Goal: Task Accomplishment & Management: Manage account settings

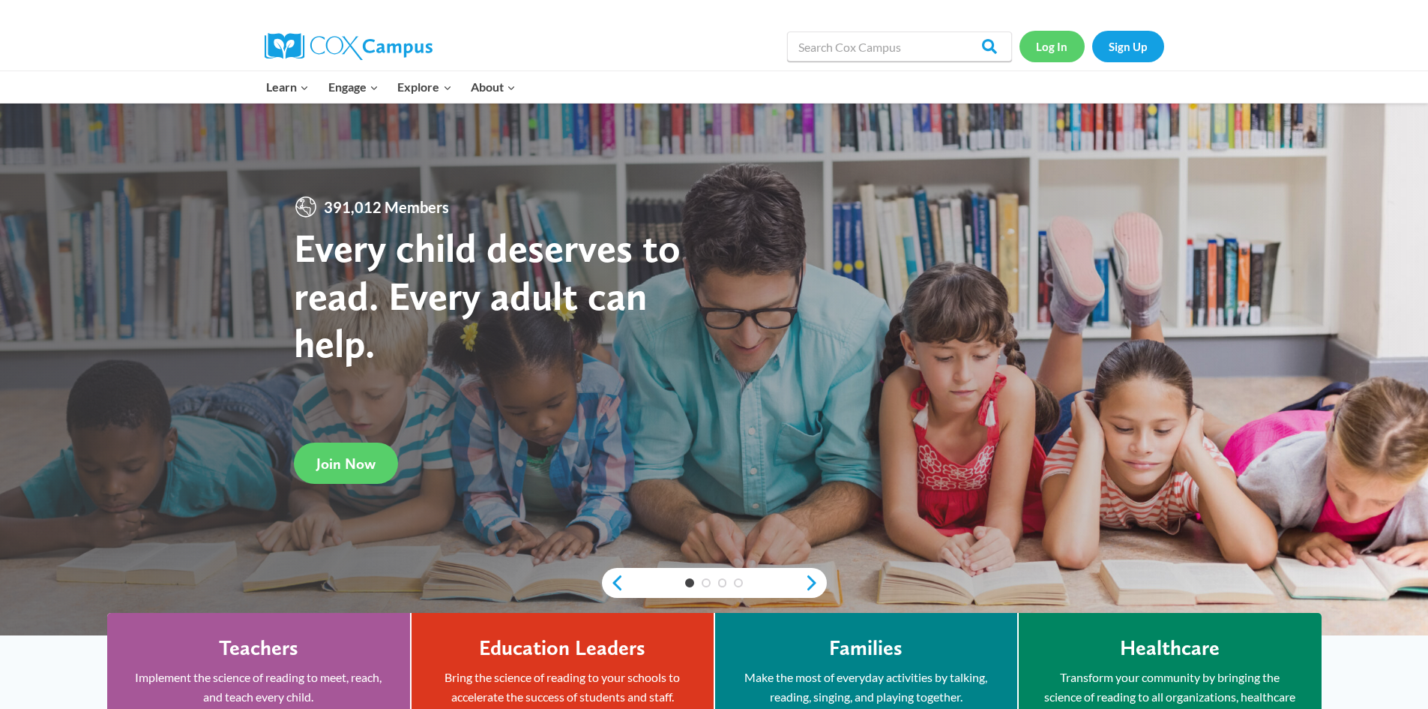
click at [1050, 52] on link "Log In" at bounding box center [1052, 46] width 65 height 31
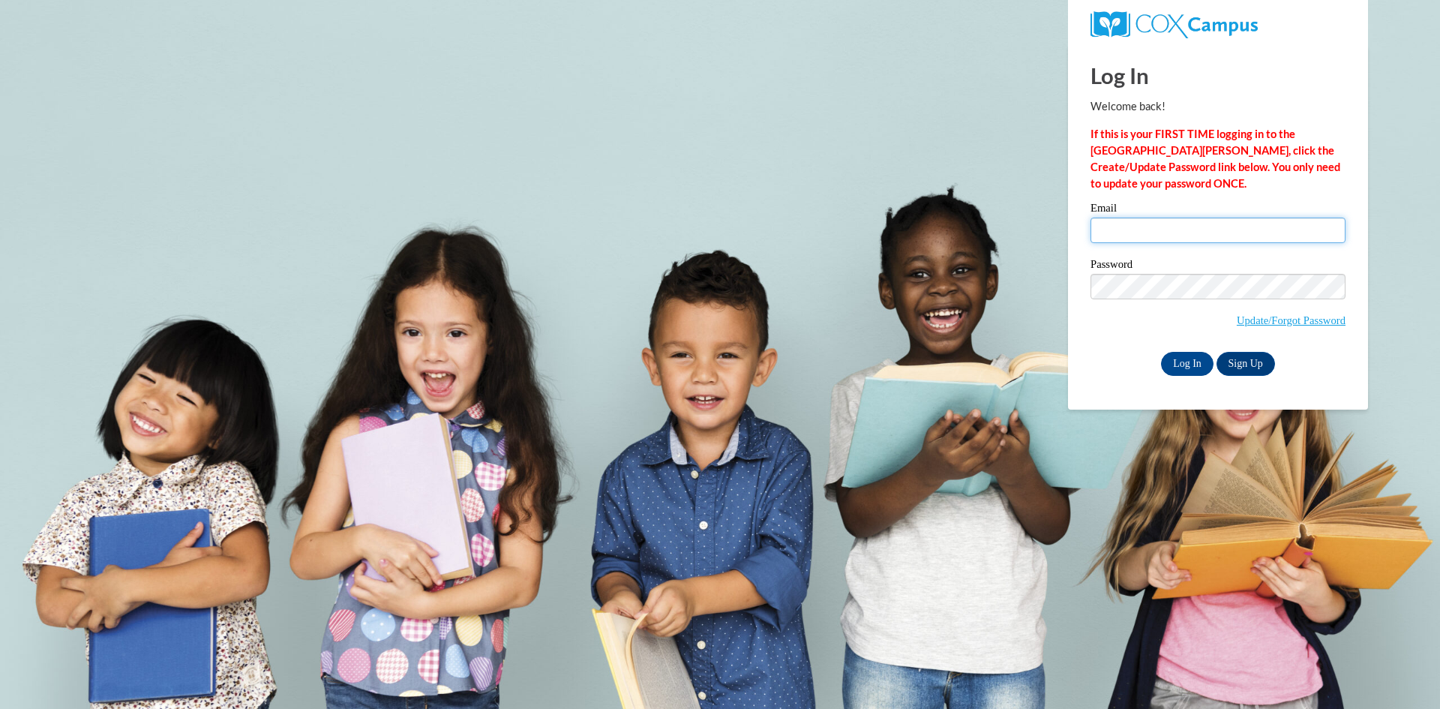
click at [1164, 239] on input "Email" at bounding box center [1217, 229] width 255 height 25
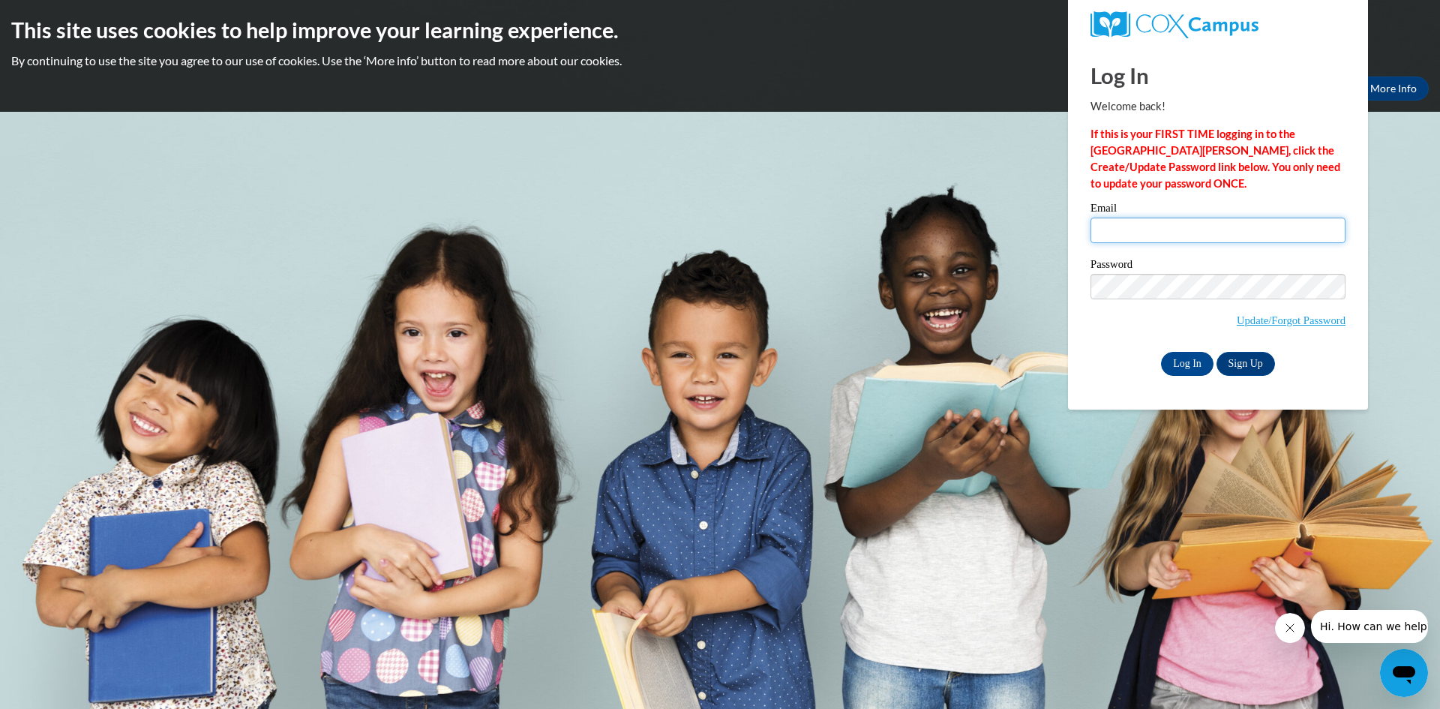
type input "melissahille@nrcs.net"
click at [1186, 361] on input "Log In" at bounding box center [1187, 364] width 52 height 24
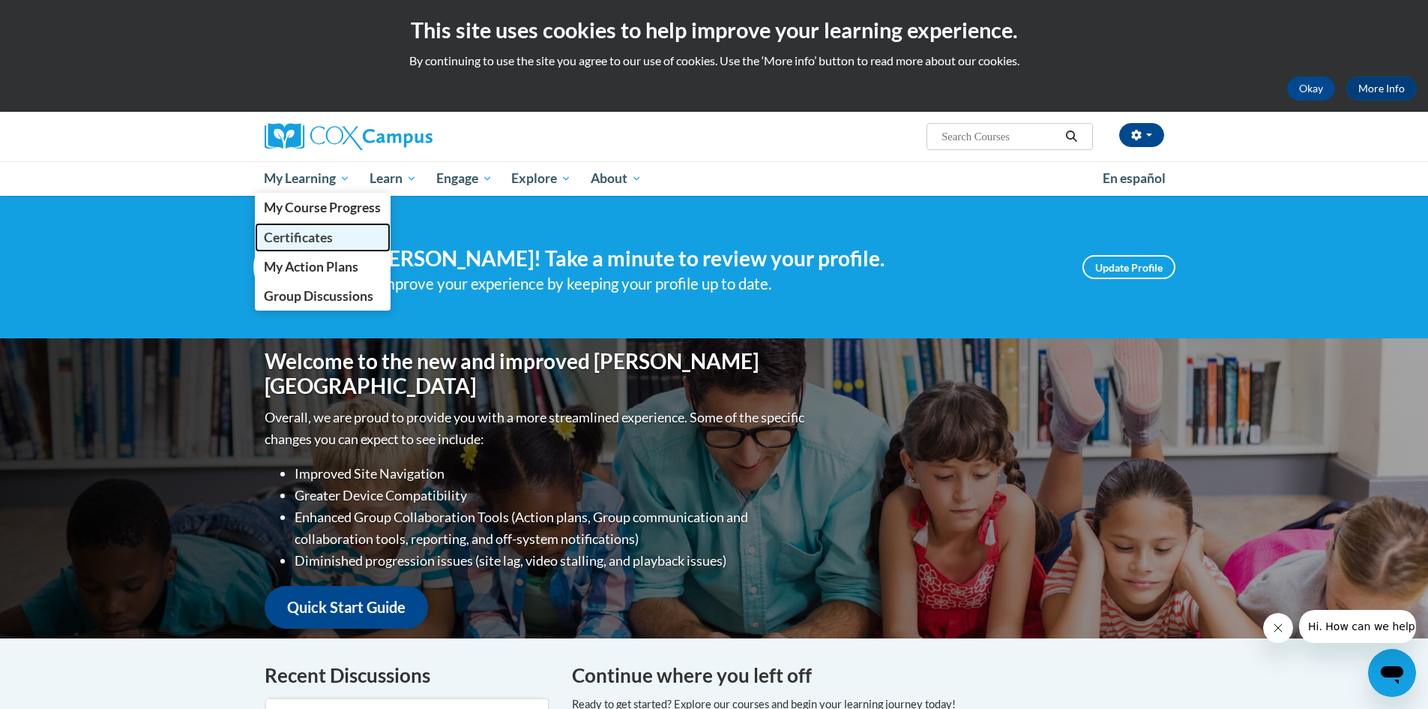
click at [322, 244] on span "Certificates" at bounding box center [298, 237] width 69 height 16
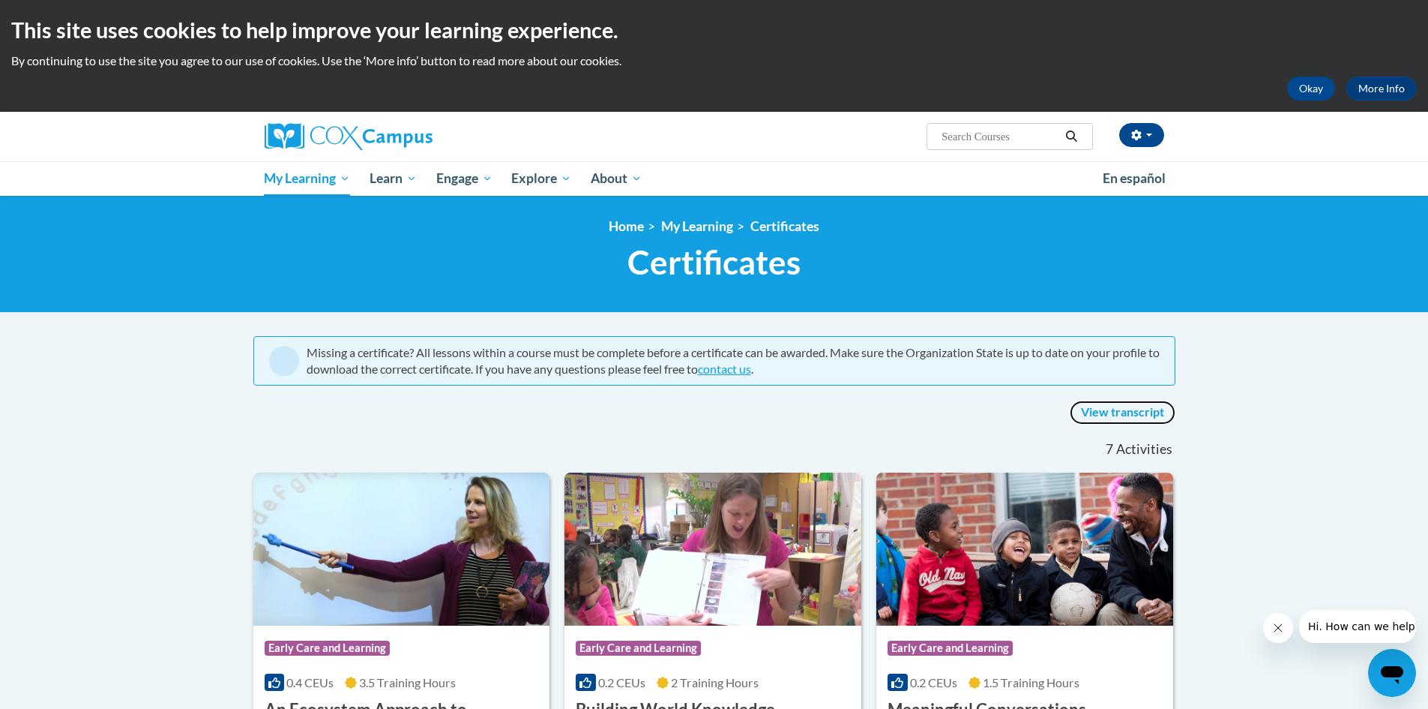
click at [1092, 409] on link "View transcript" at bounding box center [1123, 412] width 106 height 24
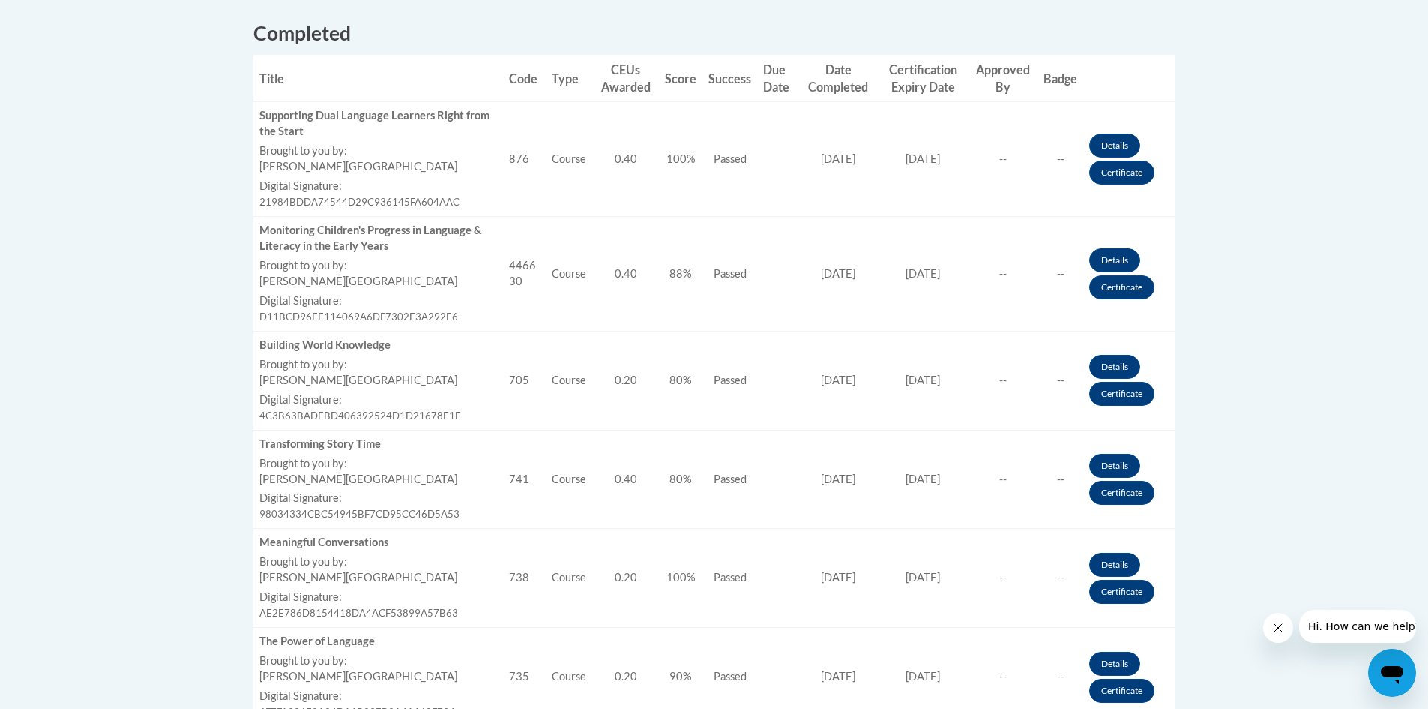
scroll to position [450, 0]
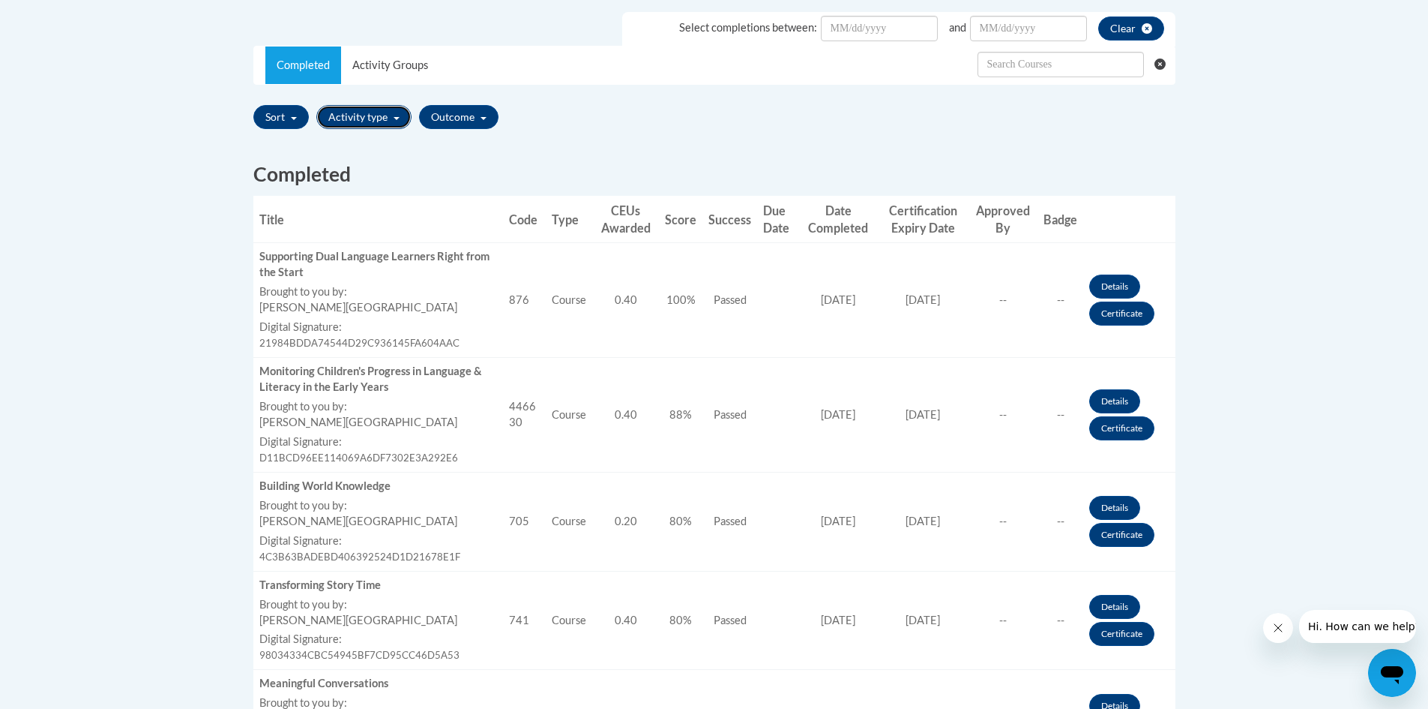
click at [397, 122] on button "Activity type" at bounding box center [363, 117] width 95 height 24
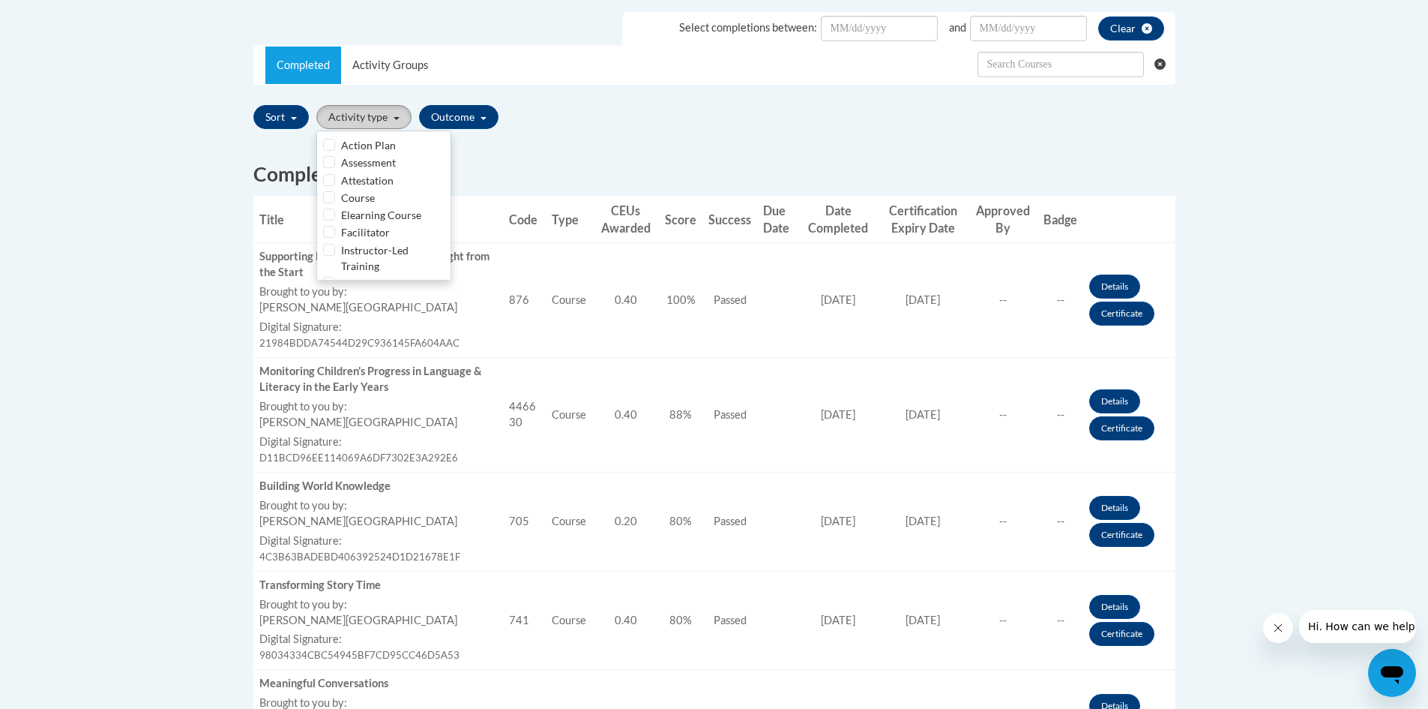
click at [397, 122] on button "Activity type" at bounding box center [363, 117] width 95 height 24
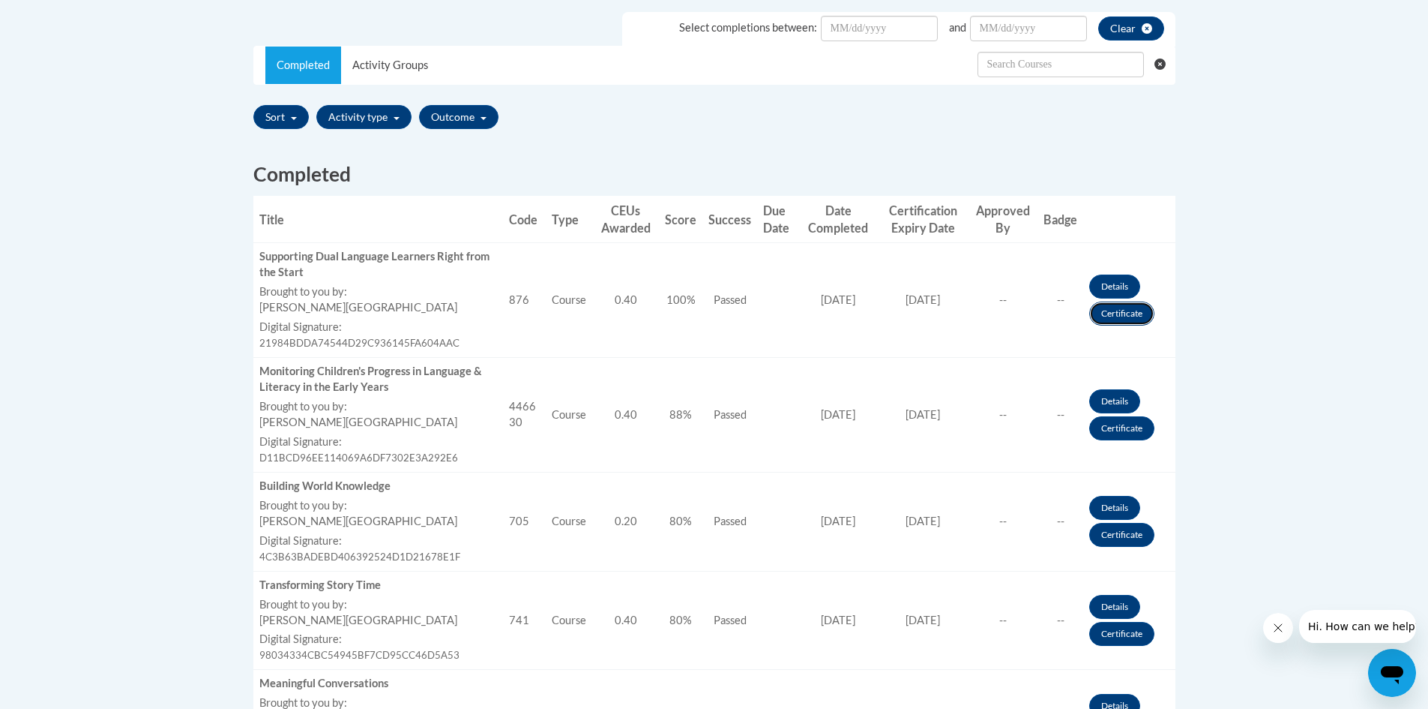
click at [1112, 323] on link "Certificate" at bounding box center [1121, 313] width 65 height 24
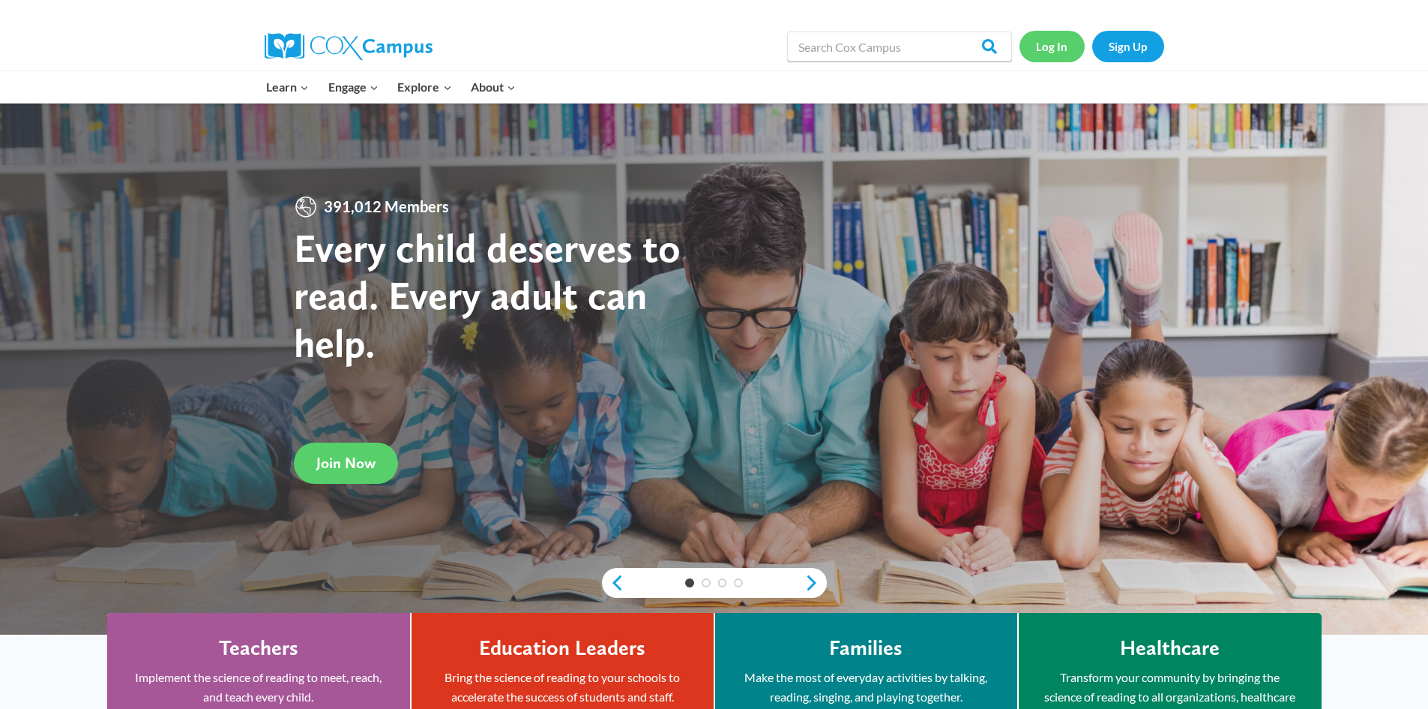
drag, startPoint x: 1066, startPoint y: 42, endPoint x: 1060, endPoint y: 48, distance: 8.5
click at [1066, 44] on link "Log In" at bounding box center [1052, 46] width 65 height 31
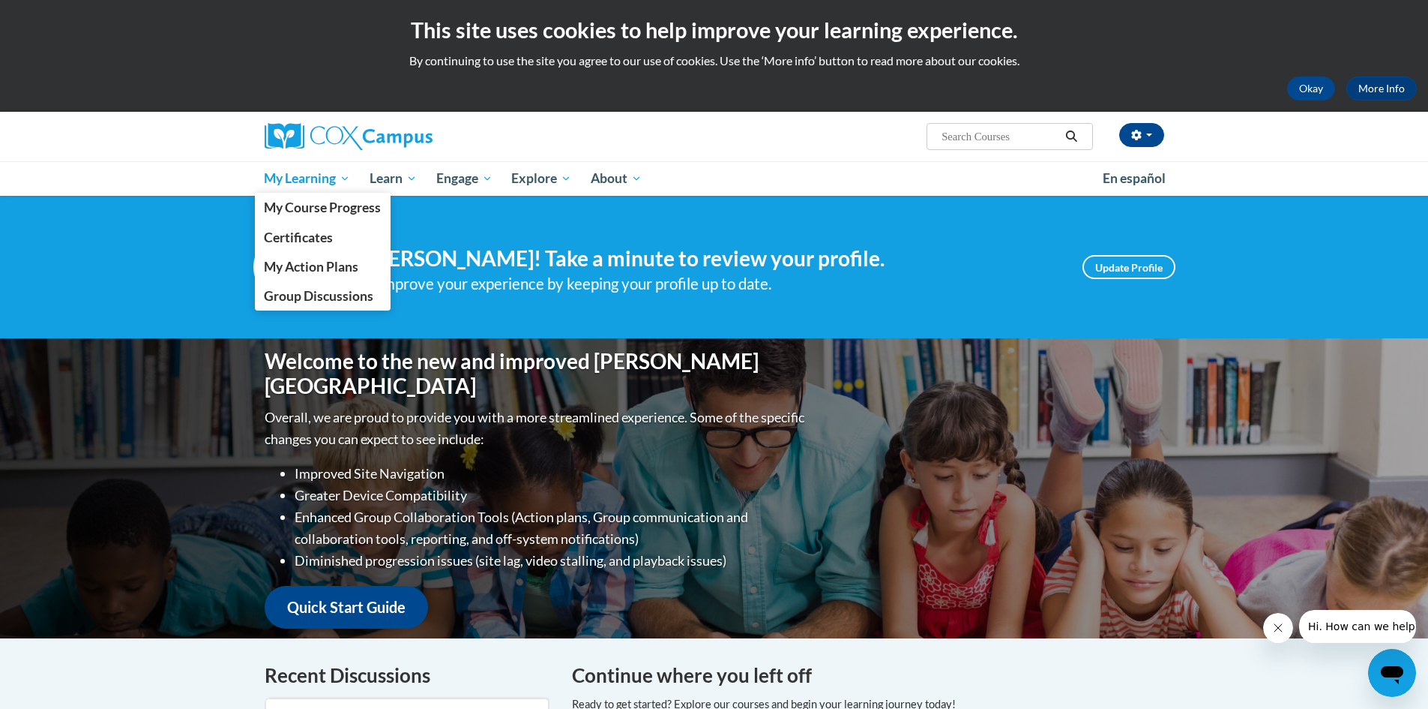
click at [333, 178] on span "My Learning" at bounding box center [307, 178] width 86 height 18
click at [307, 247] on link "Certificates" at bounding box center [323, 237] width 136 height 29
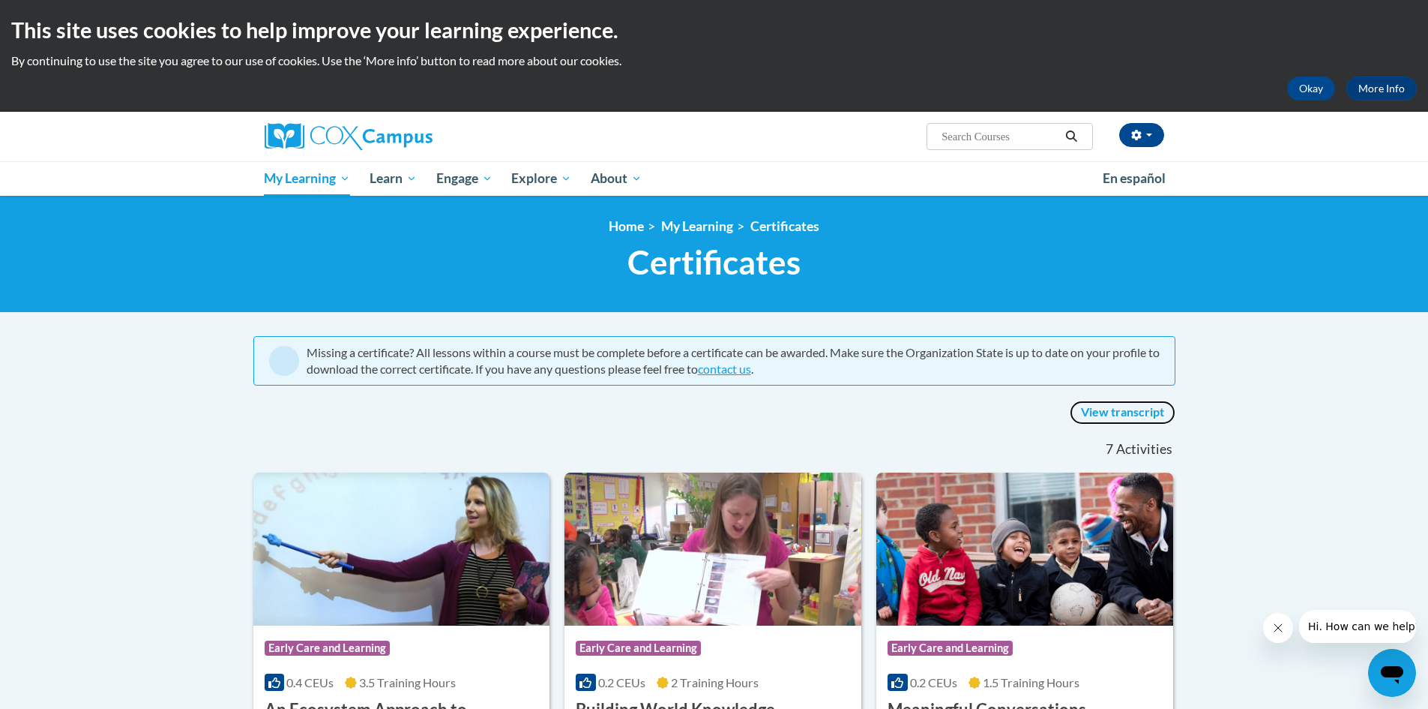
click at [1143, 414] on link "View transcript" at bounding box center [1123, 412] width 106 height 24
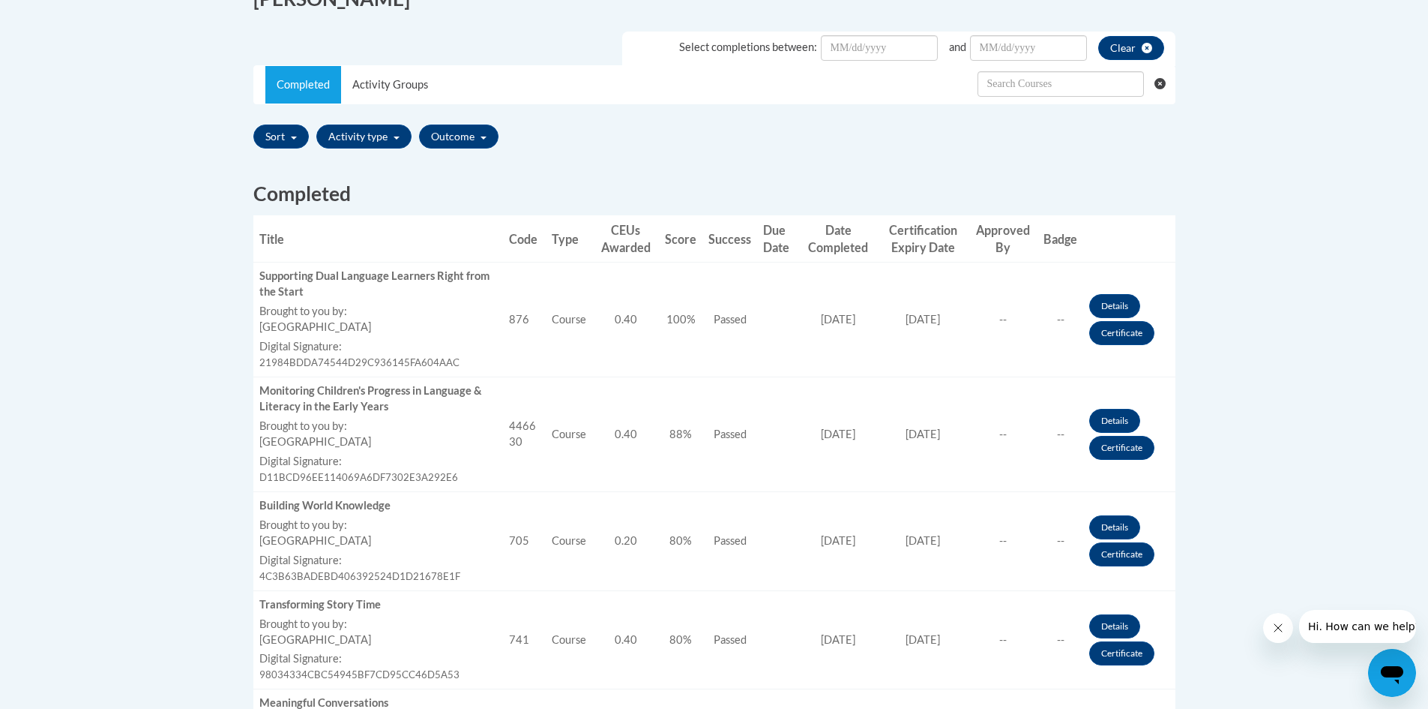
scroll to position [450, 0]
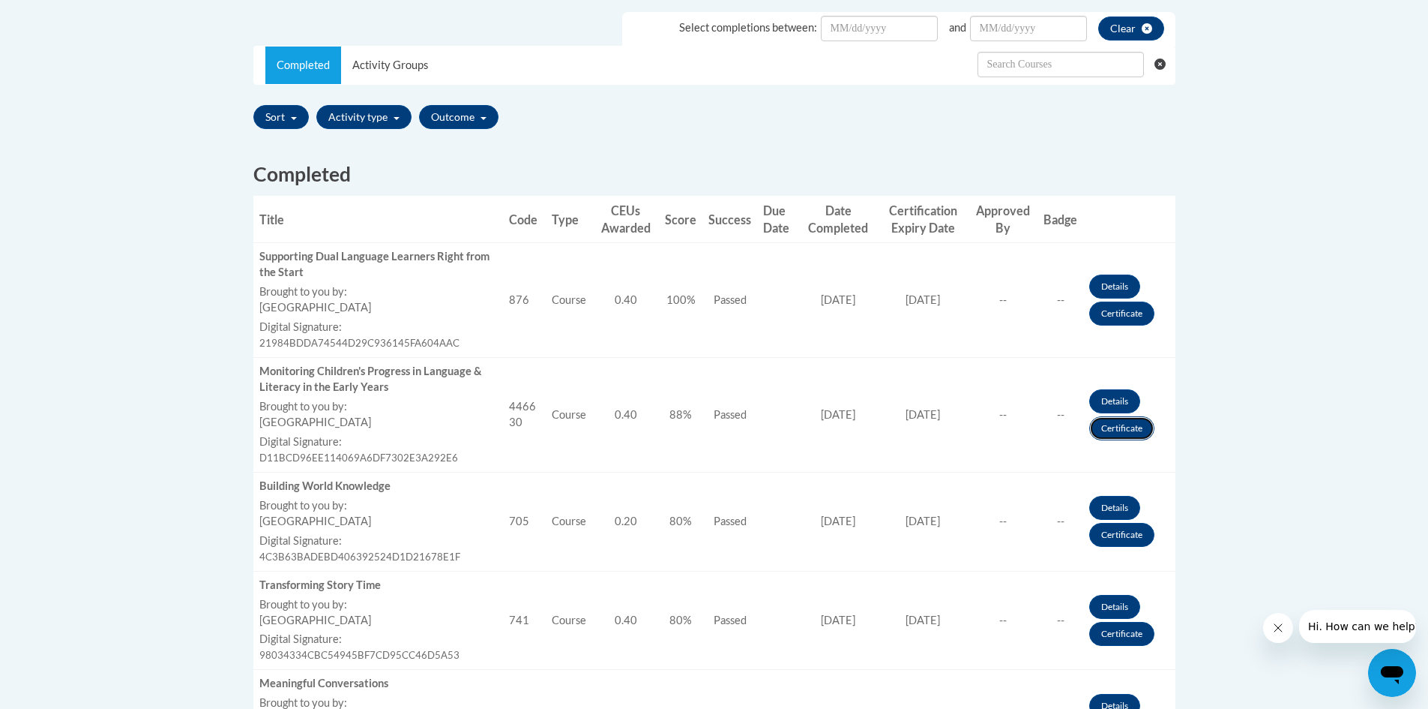
click at [1109, 436] on link "Certificate" at bounding box center [1121, 428] width 65 height 24
click at [1123, 533] on link "Certificate" at bounding box center [1121, 535] width 65 height 24
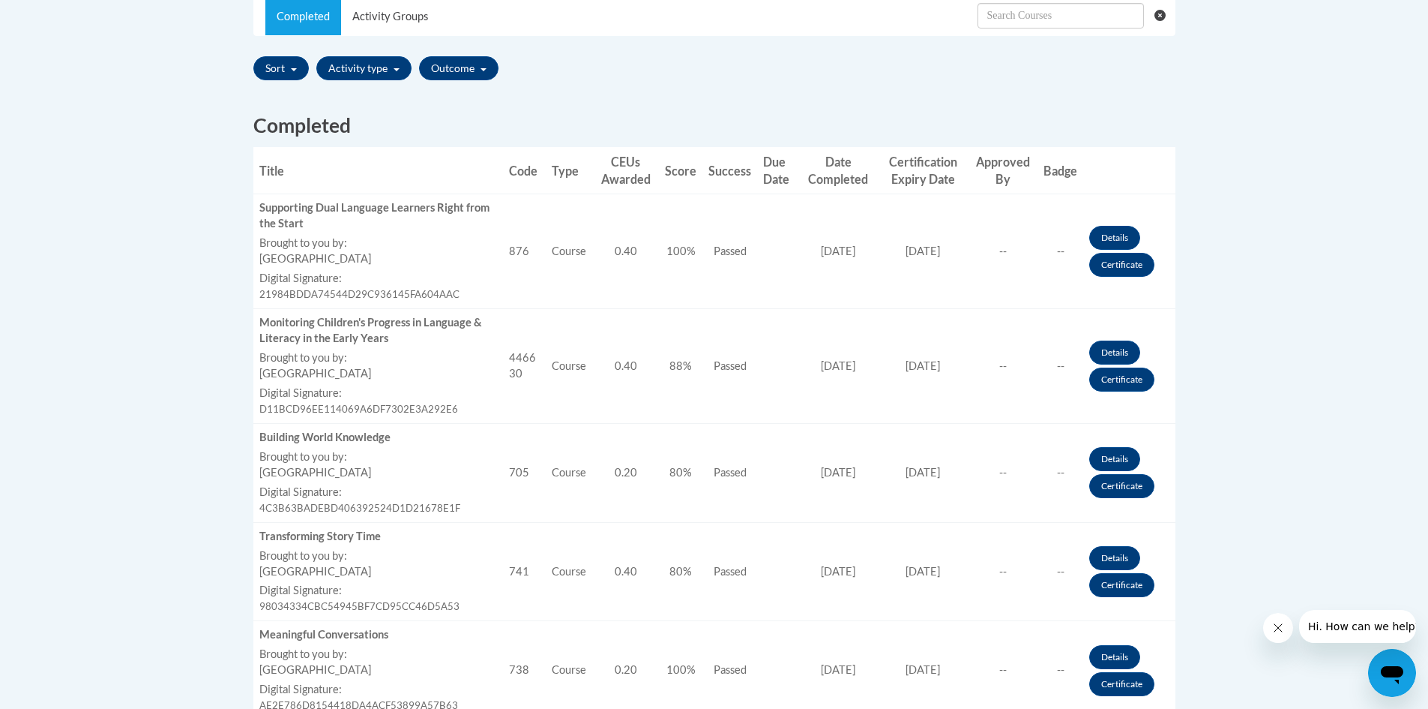
scroll to position [525, 0]
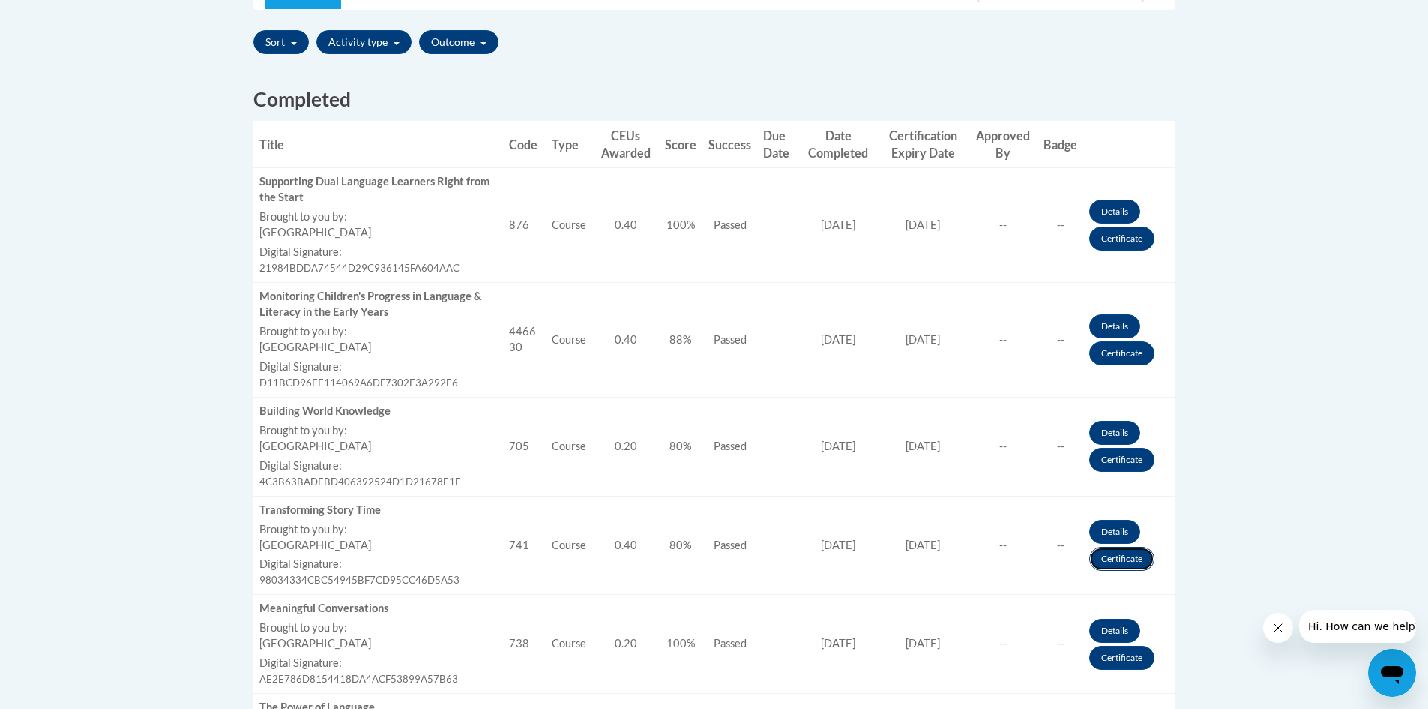
click at [1122, 559] on link "Certificate" at bounding box center [1121, 559] width 65 height 24
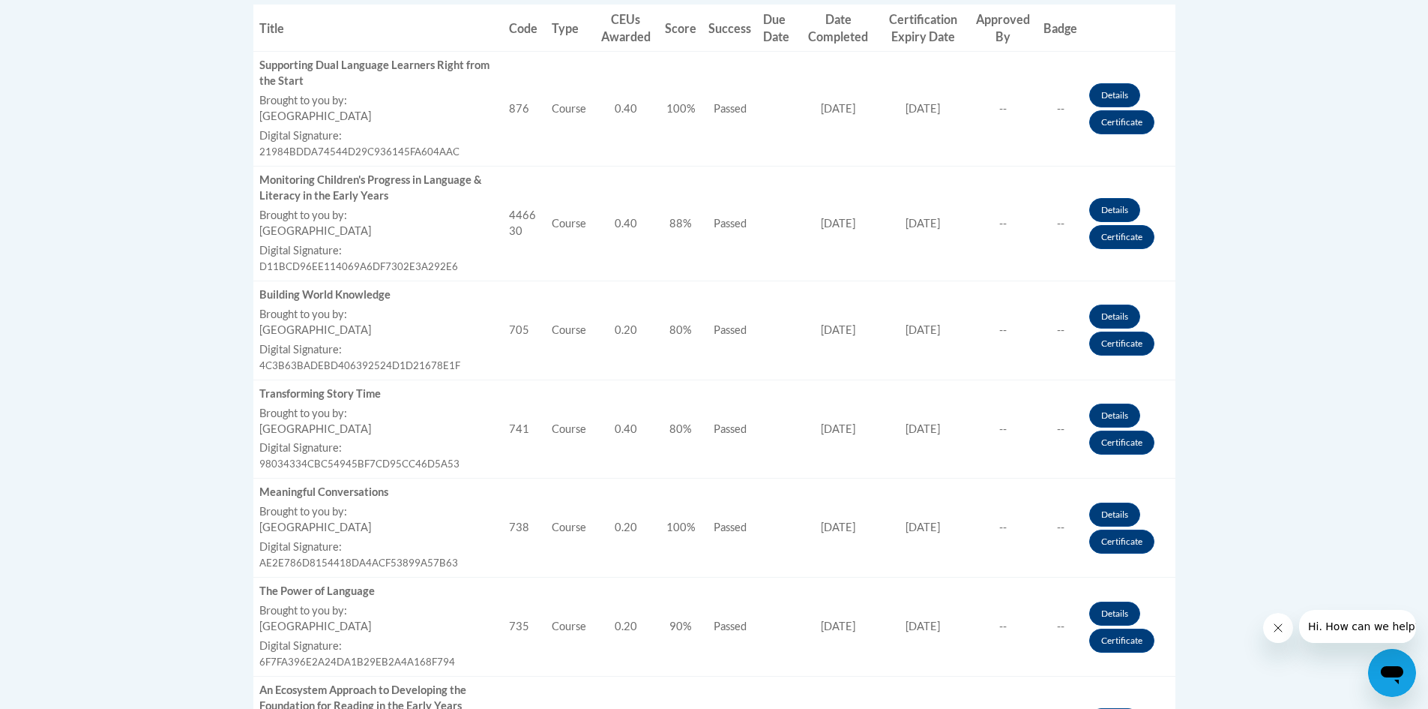
scroll to position [675, 0]
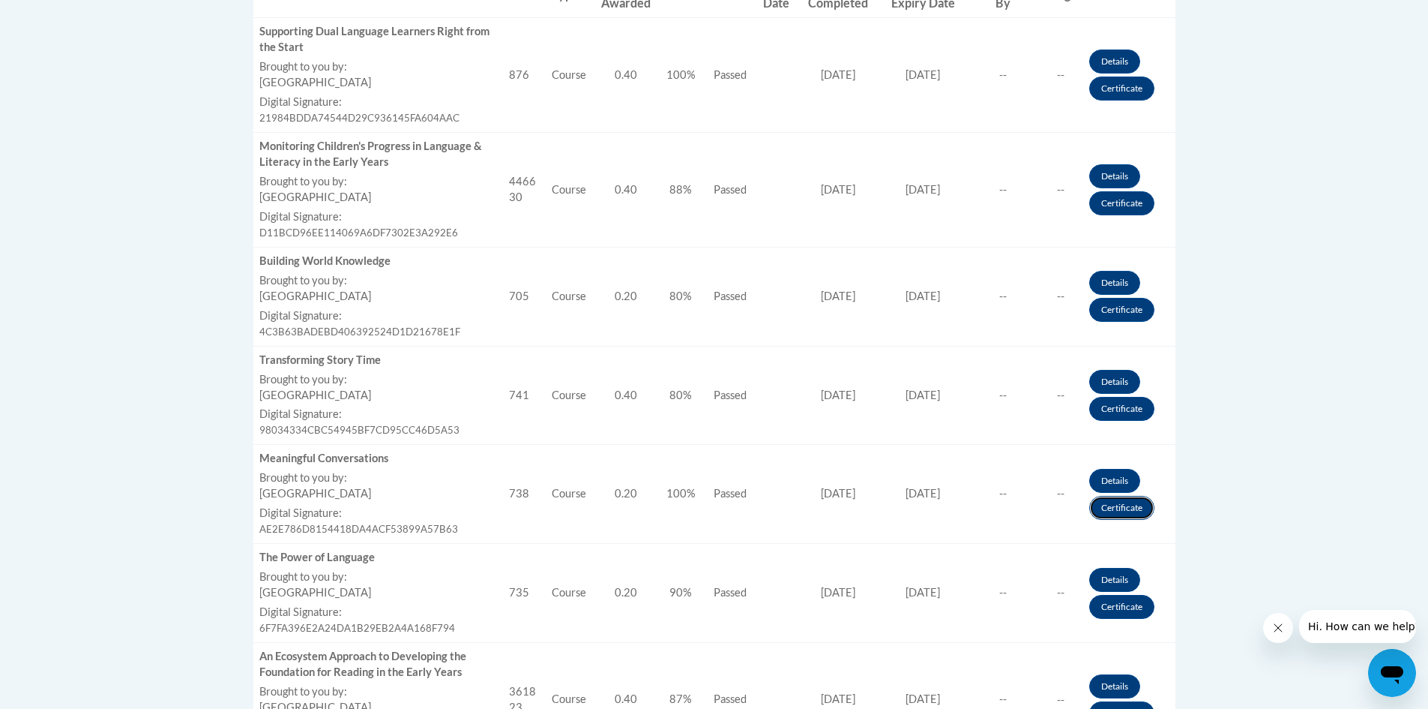
click at [1114, 511] on link "Certificate" at bounding box center [1121, 508] width 65 height 24
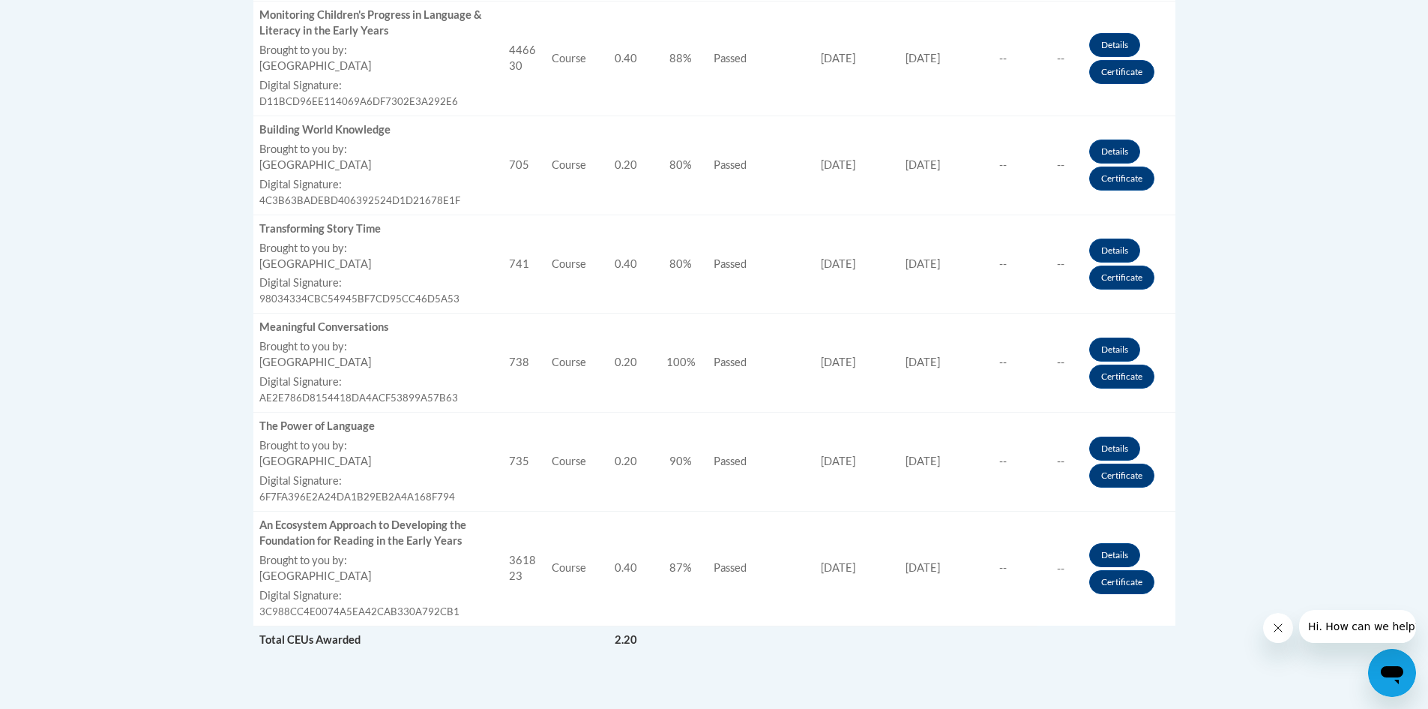
scroll to position [809, 0]
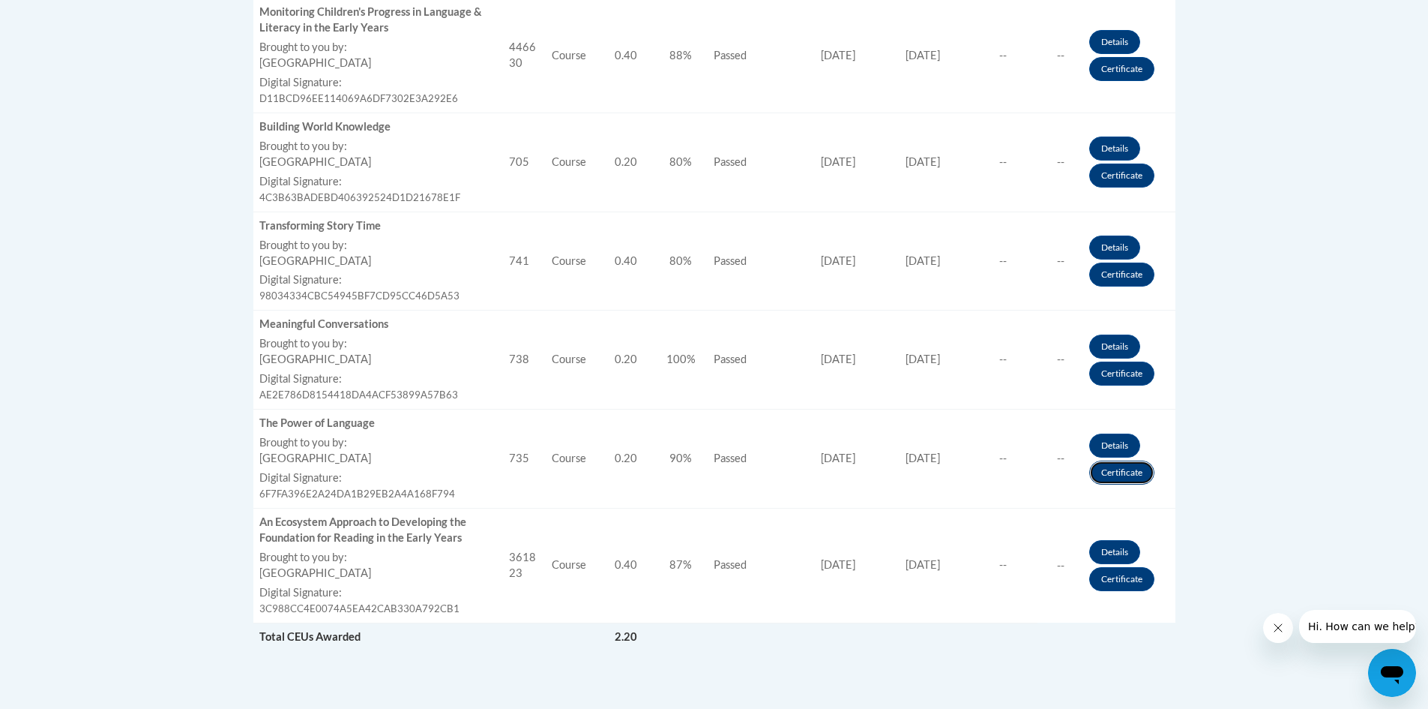
click at [1118, 470] on link "Certificate" at bounding box center [1121, 472] width 65 height 24
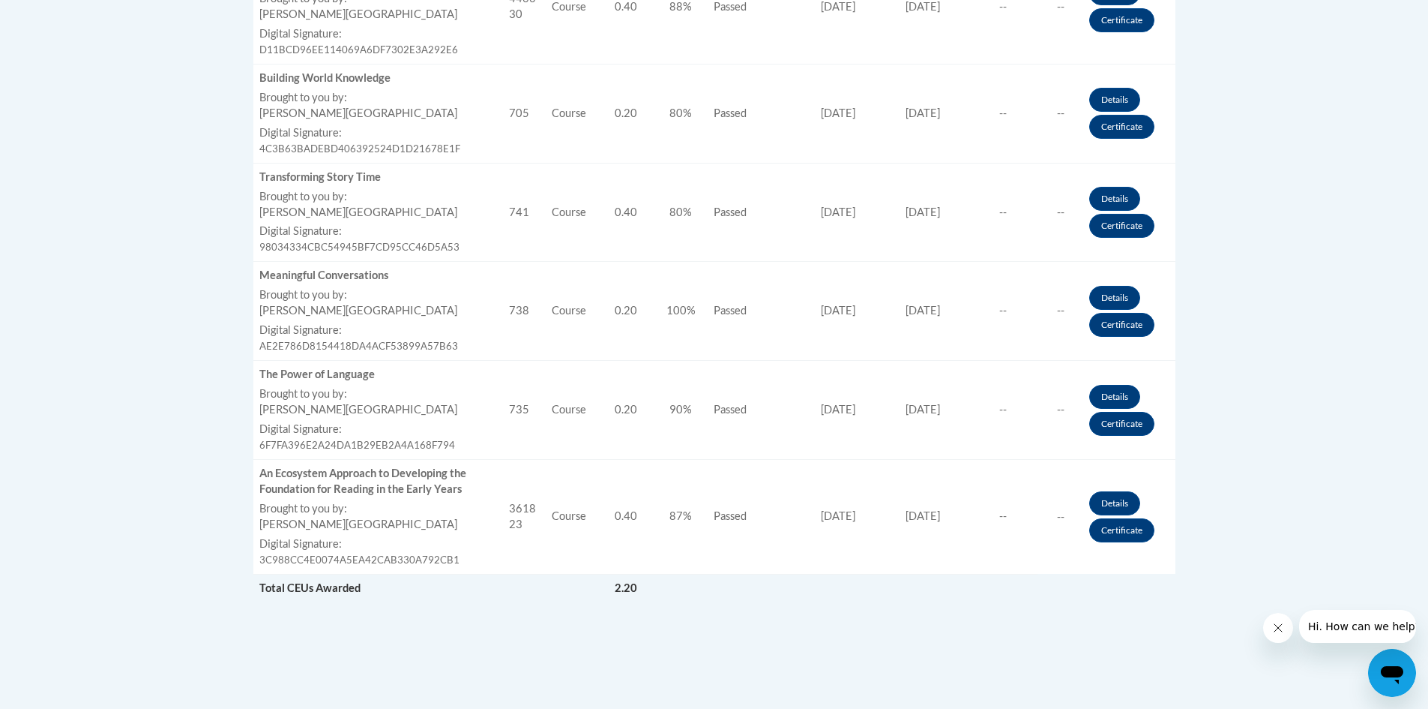
scroll to position [884, 0]
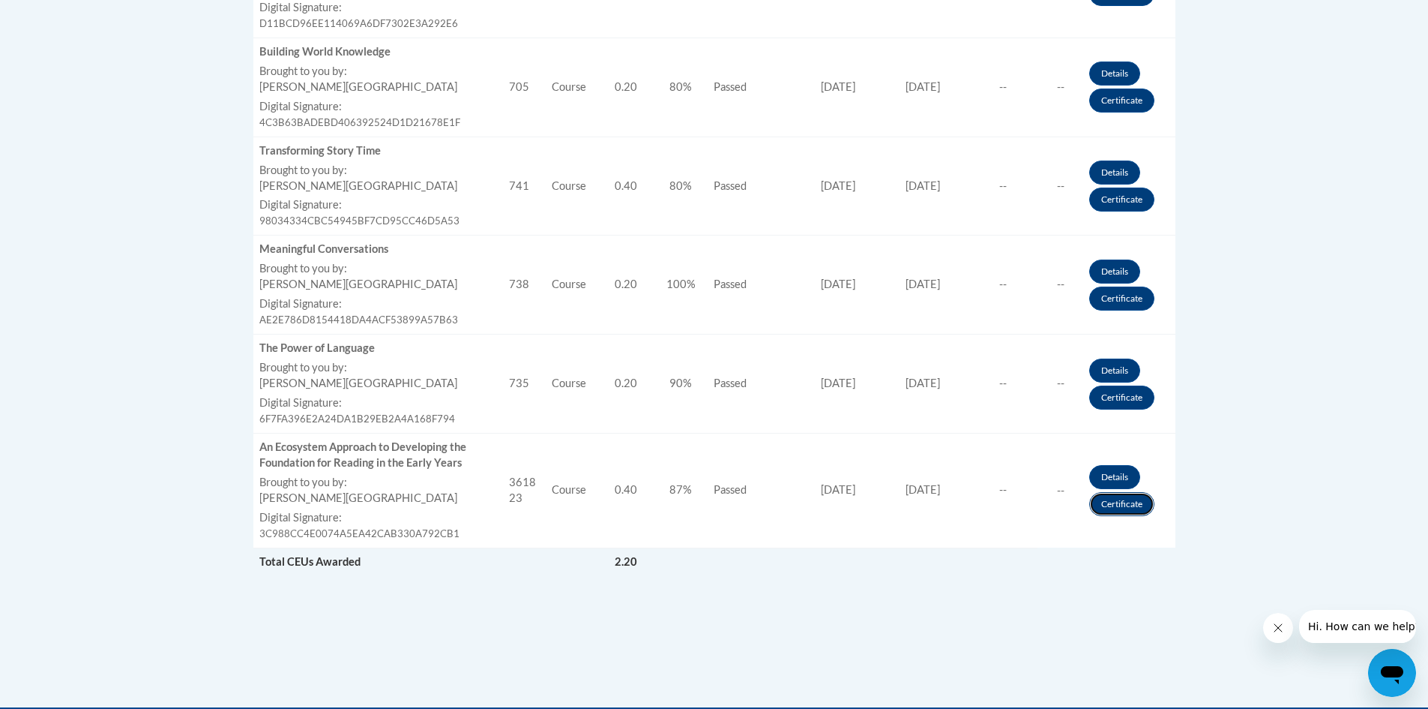
click at [1119, 509] on link "Certificate" at bounding box center [1121, 504] width 65 height 24
